Goal: Information Seeking & Learning: Check status

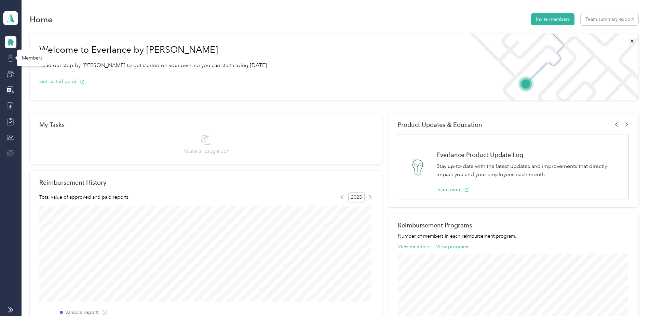
click at [11, 57] on icon at bounding box center [11, 58] width 8 height 8
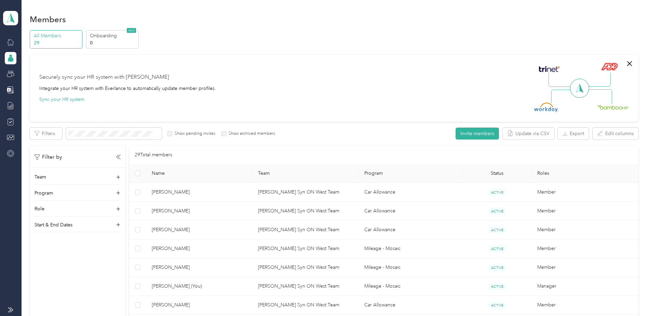
drag, startPoint x: 84, startPoint y: 123, endPoint x: 85, endPoint y: 126, distance: 3.5
click at [325, 66] on div "Securely sync your HR system with Everlance Integrate your HR system with Everl…" at bounding box center [330, 88] width 583 height 48
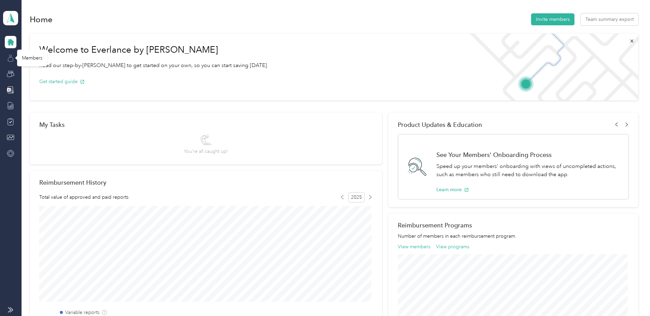
click at [9, 57] on icon at bounding box center [11, 58] width 8 height 8
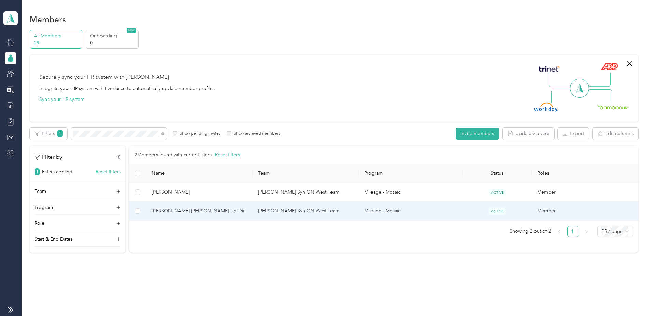
click at [173, 210] on span "[PERSON_NAME] [PERSON_NAME] Ud Din" at bounding box center [199, 211] width 95 height 8
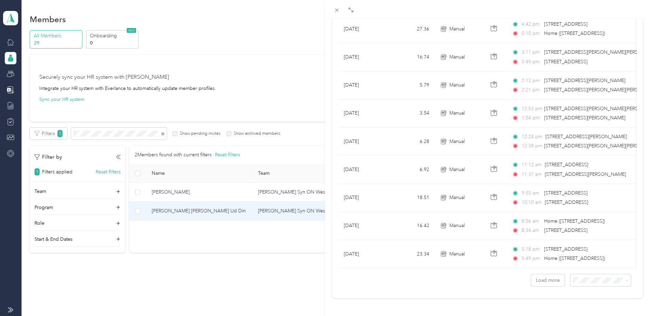
scroll to position [557, 0]
click at [580, 263] on li "100 per load" at bounding box center [595, 262] width 60 height 12
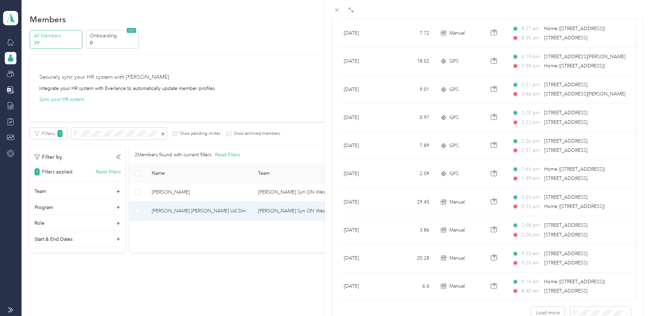
scroll to position [2664, 0]
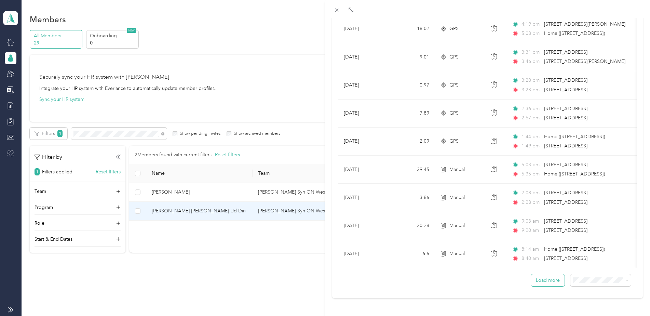
click at [545, 274] on button "Load more" at bounding box center [547, 280] width 33 height 12
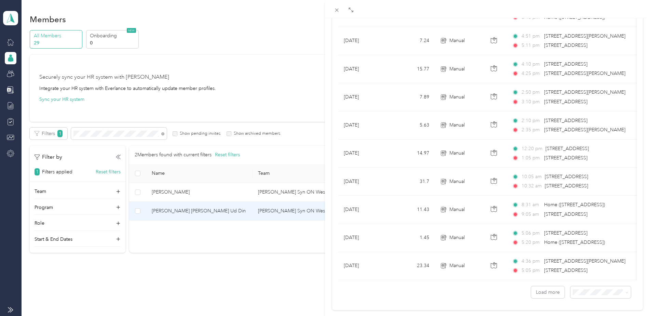
scroll to position [5473, 0]
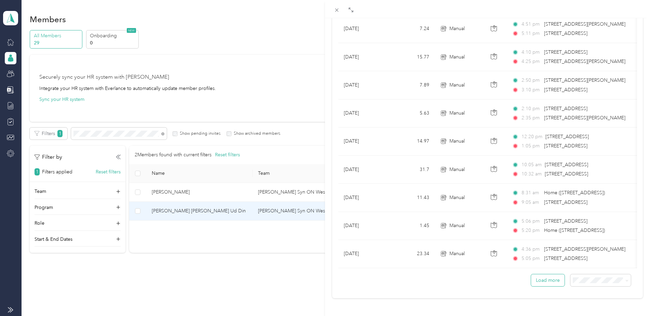
click at [547, 274] on button "Load more" at bounding box center [547, 280] width 33 height 12
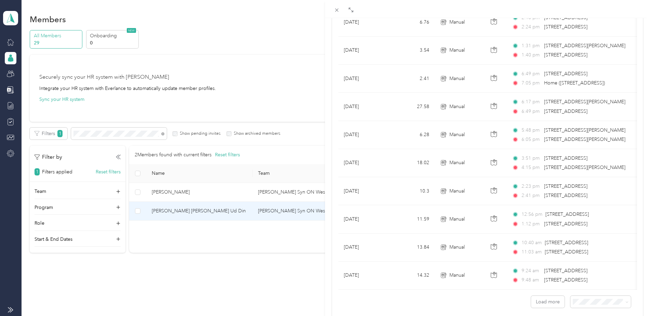
scroll to position [8282, 0]
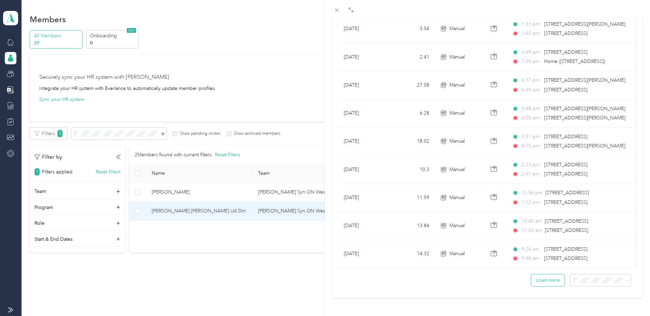
click at [538, 274] on button "Load more" at bounding box center [547, 280] width 33 height 12
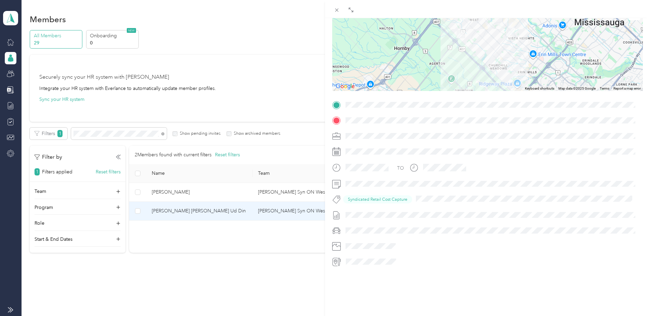
scroll to position [80, 0]
